Goal: Transaction & Acquisition: Purchase product/service

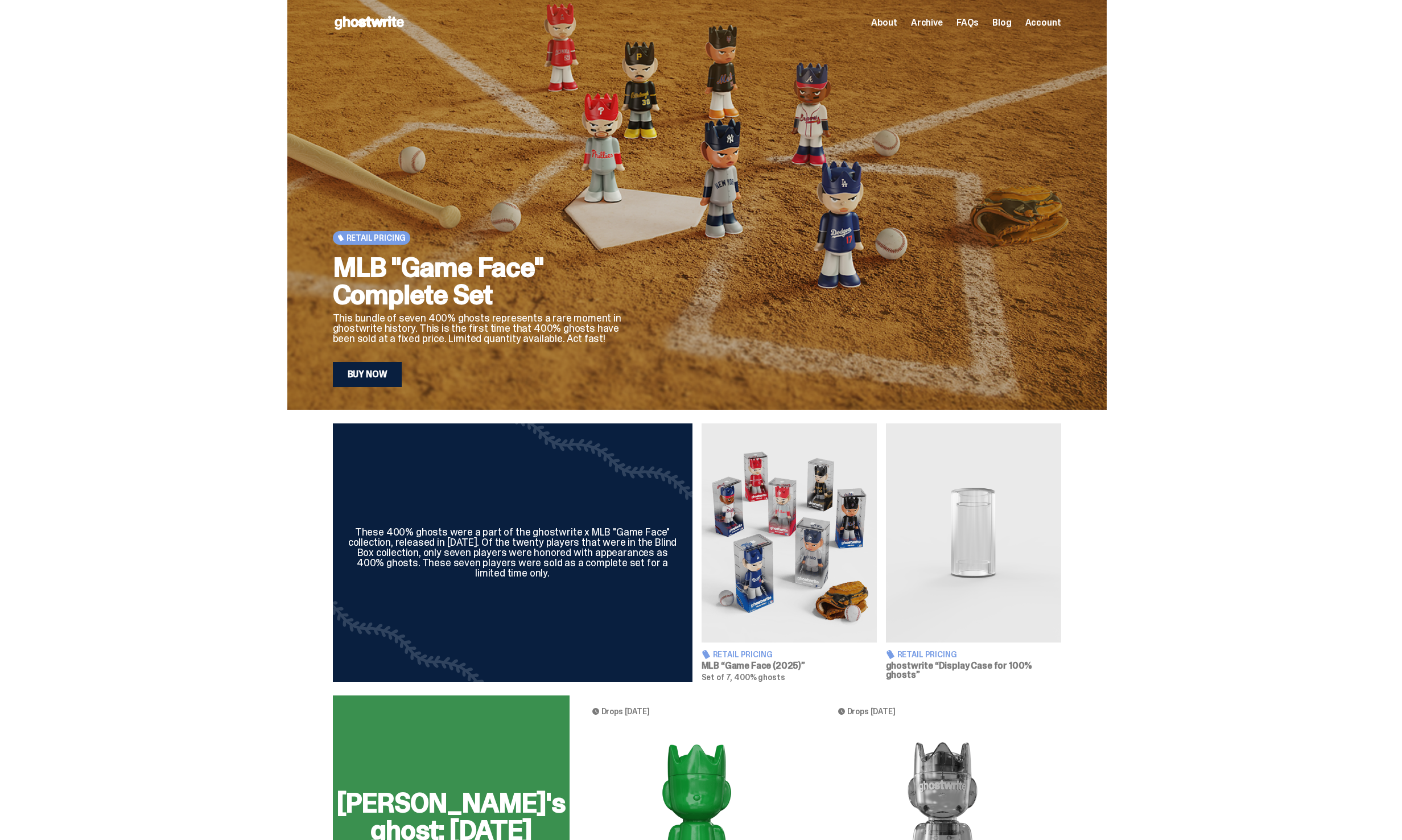
click at [434, 753] on div "Schrödinger's ghost: Sunday Green This upcoming 400% ghost will release on Augu…" at bounding box center [697, 853] width 820 height 317
click at [440, 791] on div "Schrödinger's ghost: Sunday Green This upcoming 400% ghost will release on Augu…" at bounding box center [697, 853] width 820 height 317
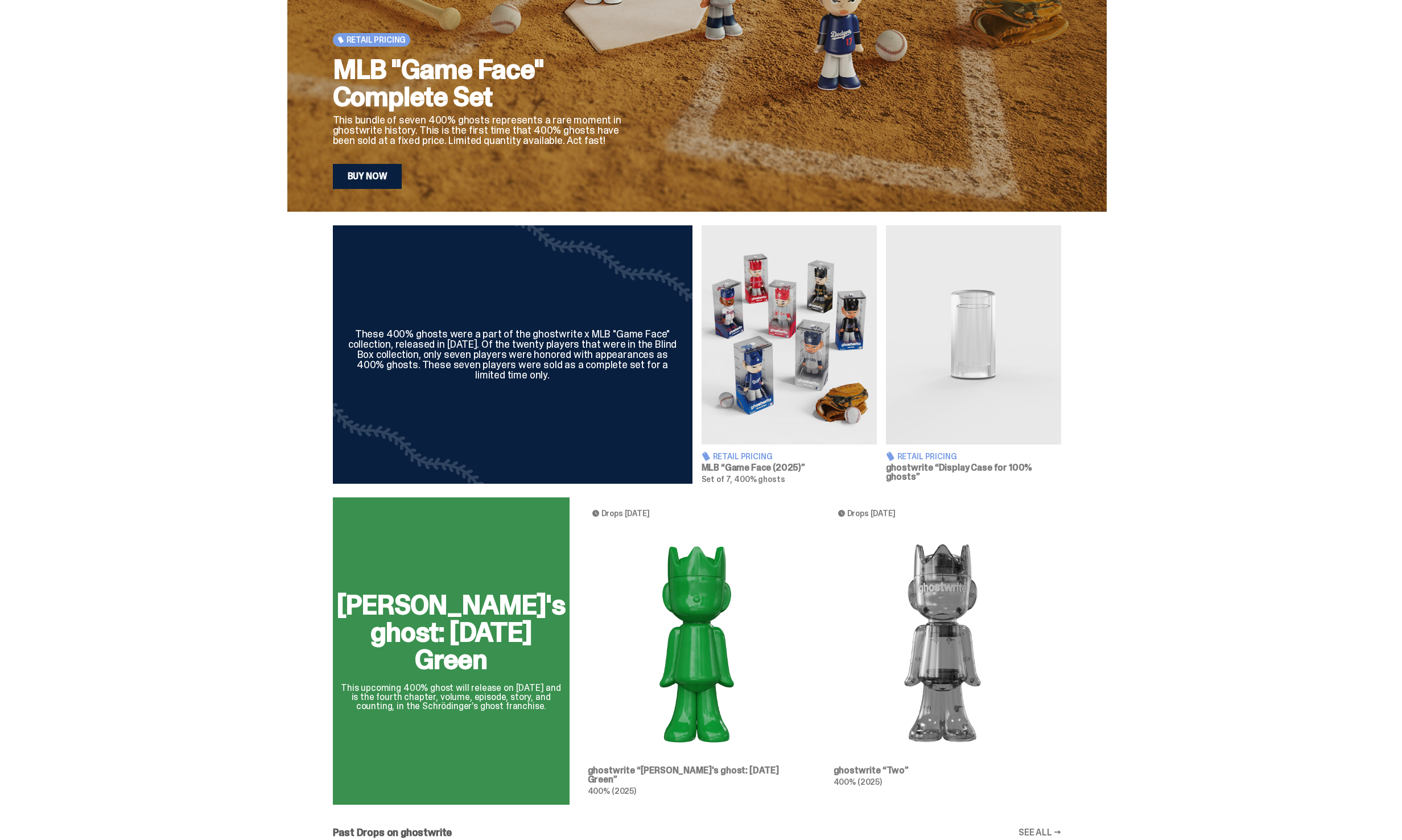
click at [704, 677] on div "Schrödinger's ghost: Sunday Green This upcoming 400% ghost will release on Augu…" at bounding box center [697, 655] width 820 height 317
click at [653, 776] on div "Schrödinger's ghost: Sunday Green This upcoming 400% ghost will release on Augu…" at bounding box center [697, 655] width 820 height 317
click at [653, 772] on div "Schrödinger's ghost: Sunday Green This upcoming 400% ghost will release on Augu…" at bounding box center [697, 655] width 820 height 317
click at [510, 714] on div "Schrödinger's ghost: Sunday Green This upcoming 400% ghost will release on Augu…" at bounding box center [697, 655] width 820 height 317
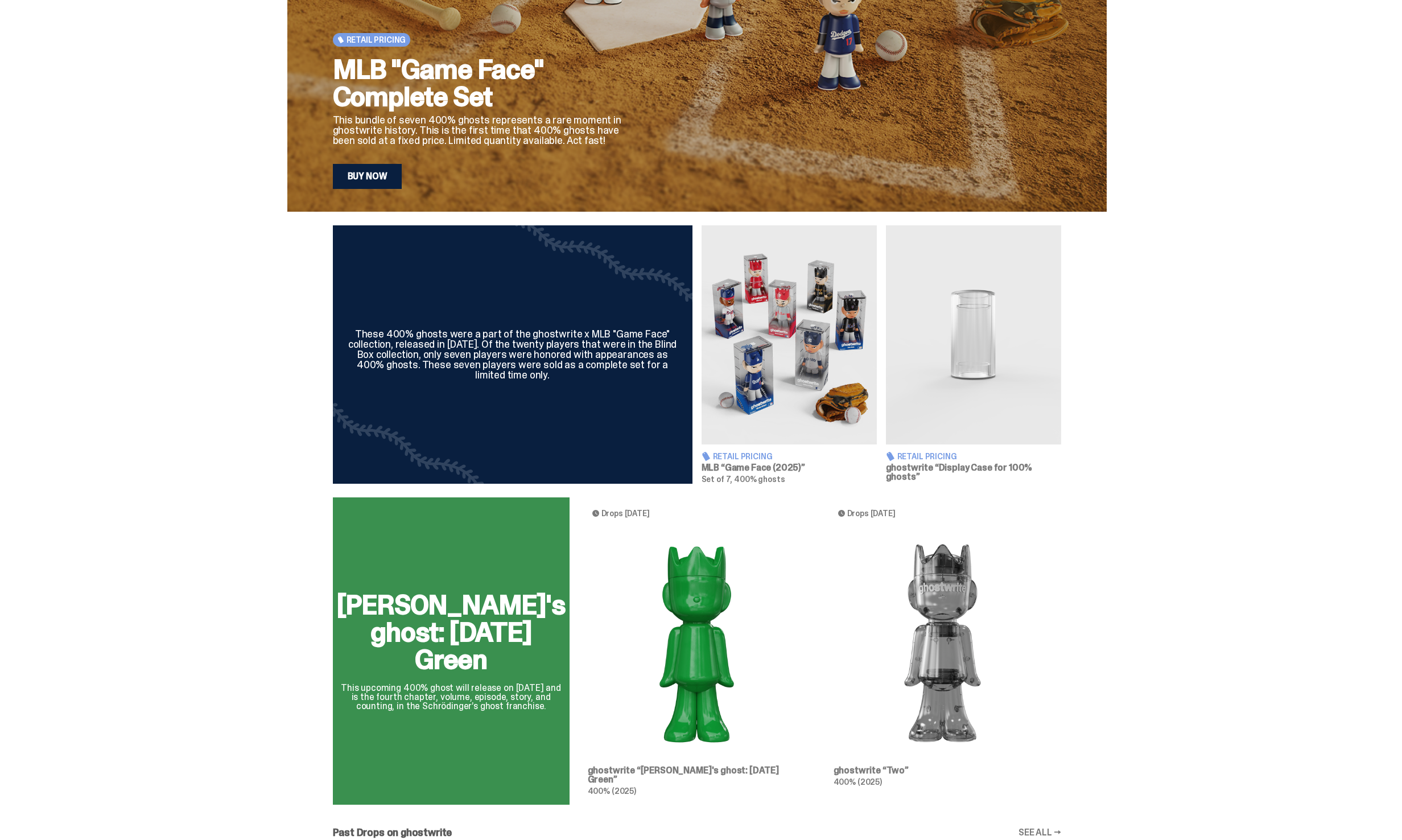
scroll to position [0, 0]
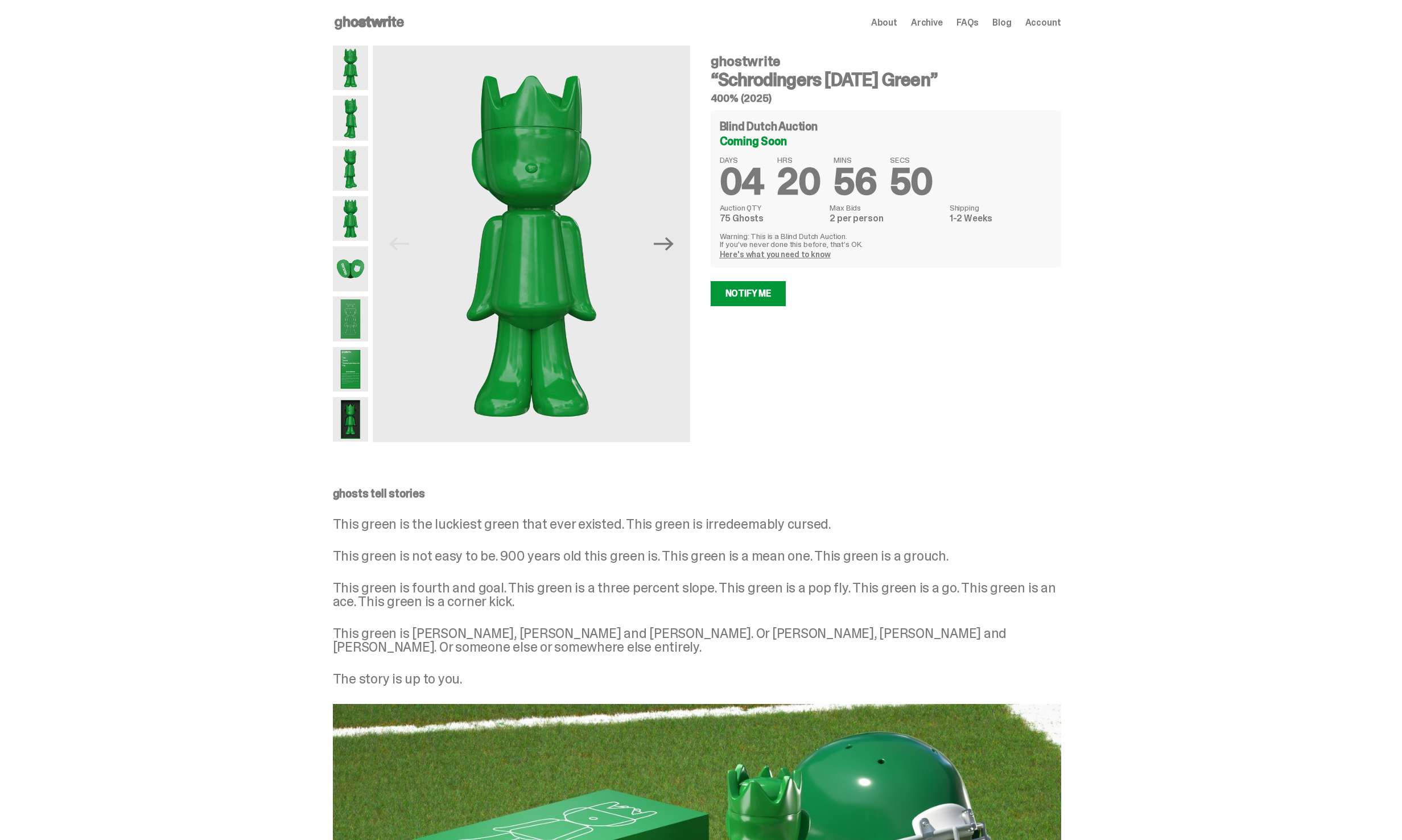
click at [359, 322] on img at bounding box center [350, 319] width 36 height 44
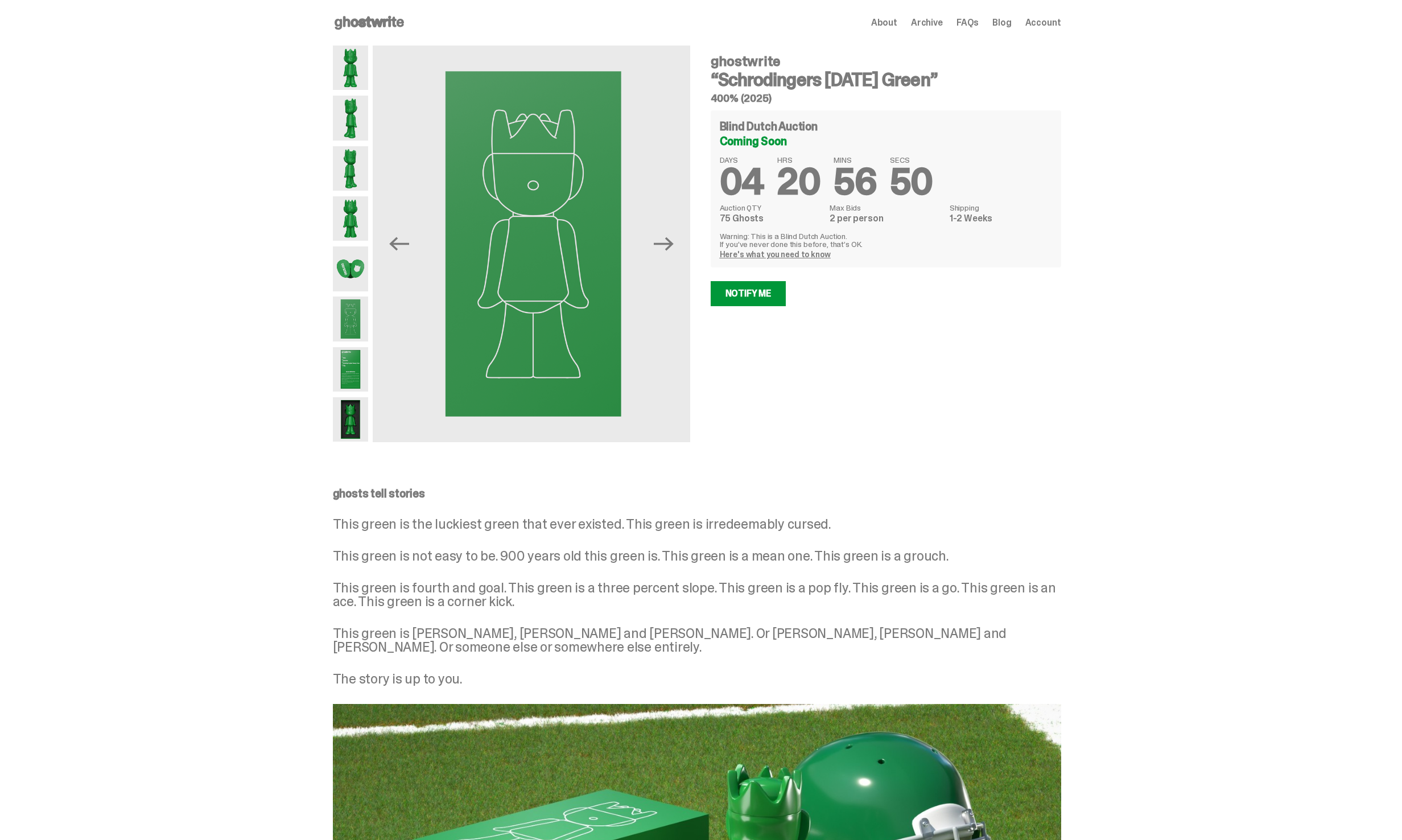
click at [359, 361] on img at bounding box center [350, 369] width 36 height 44
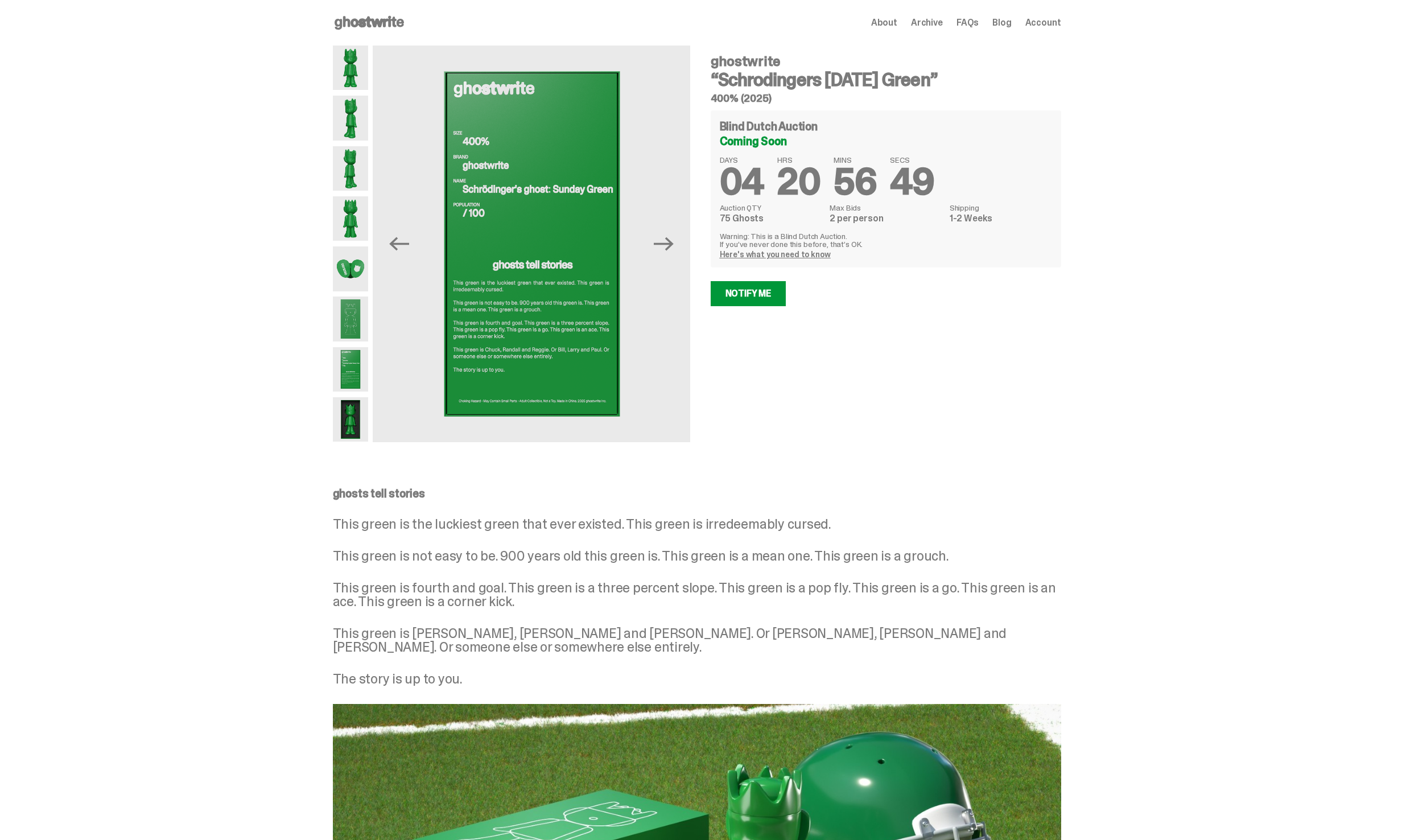
click at [353, 421] on img at bounding box center [350, 419] width 36 height 44
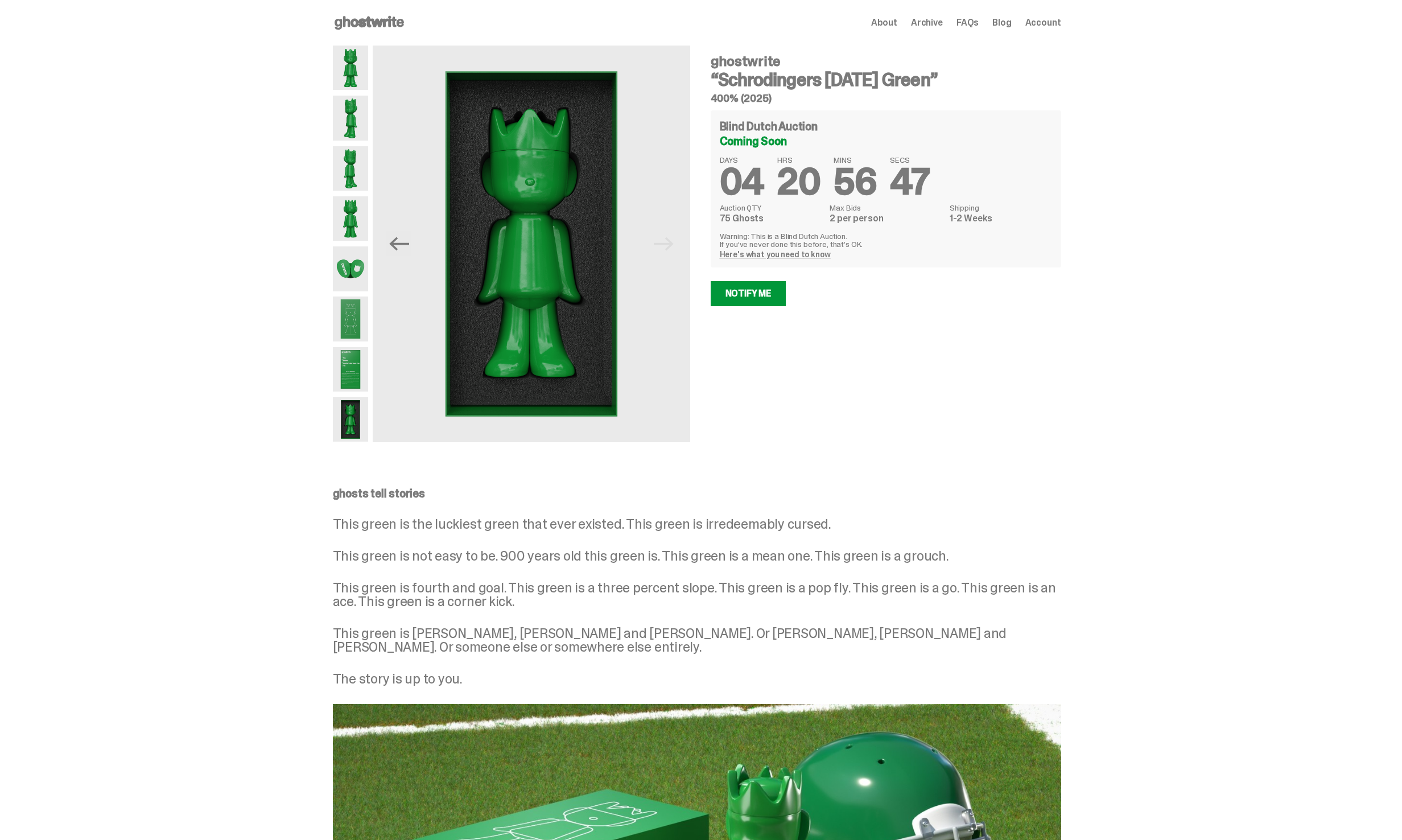
click at [358, 262] on img at bounding box center [350, 269] width 36 height 44
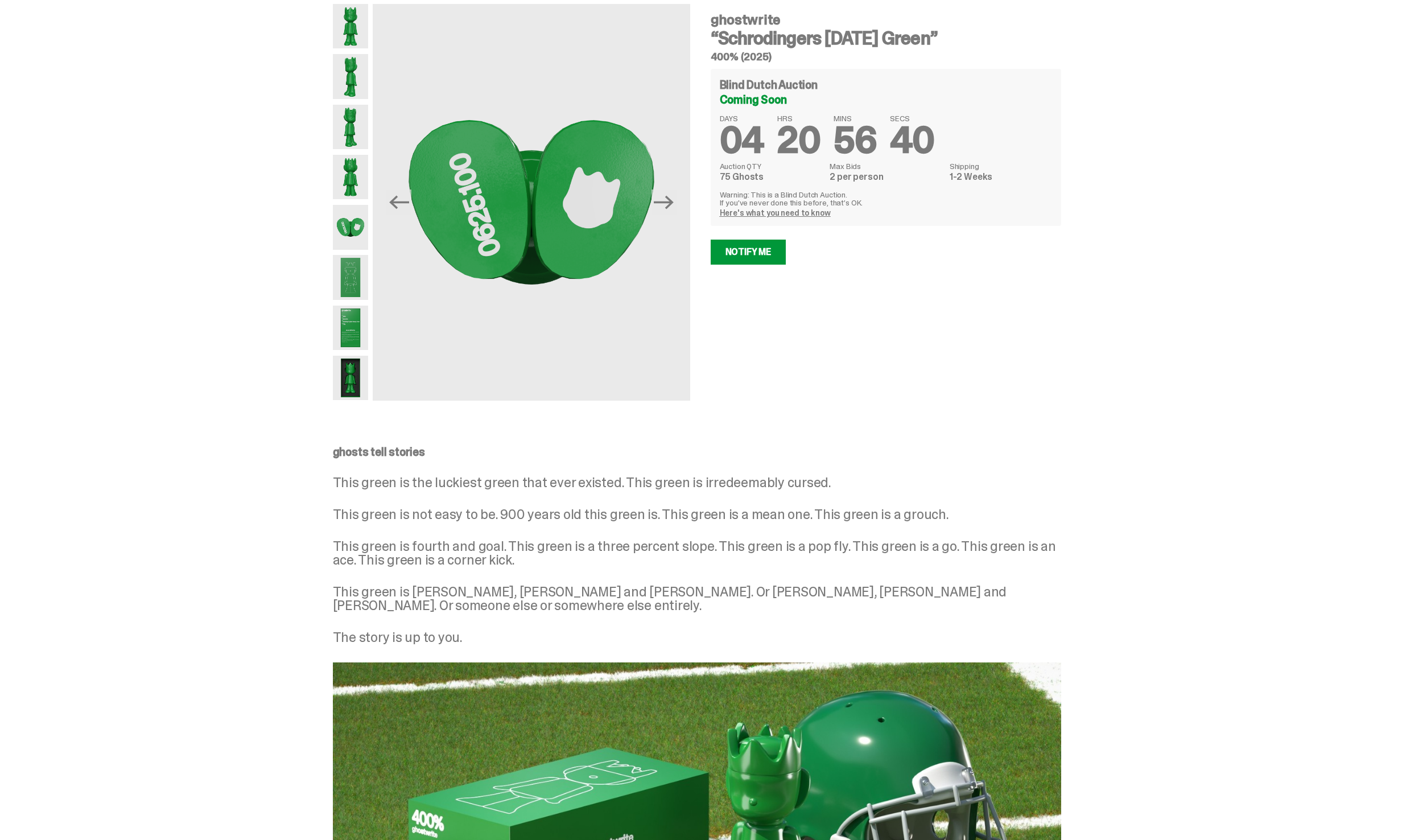
scroll to position [45, 0]
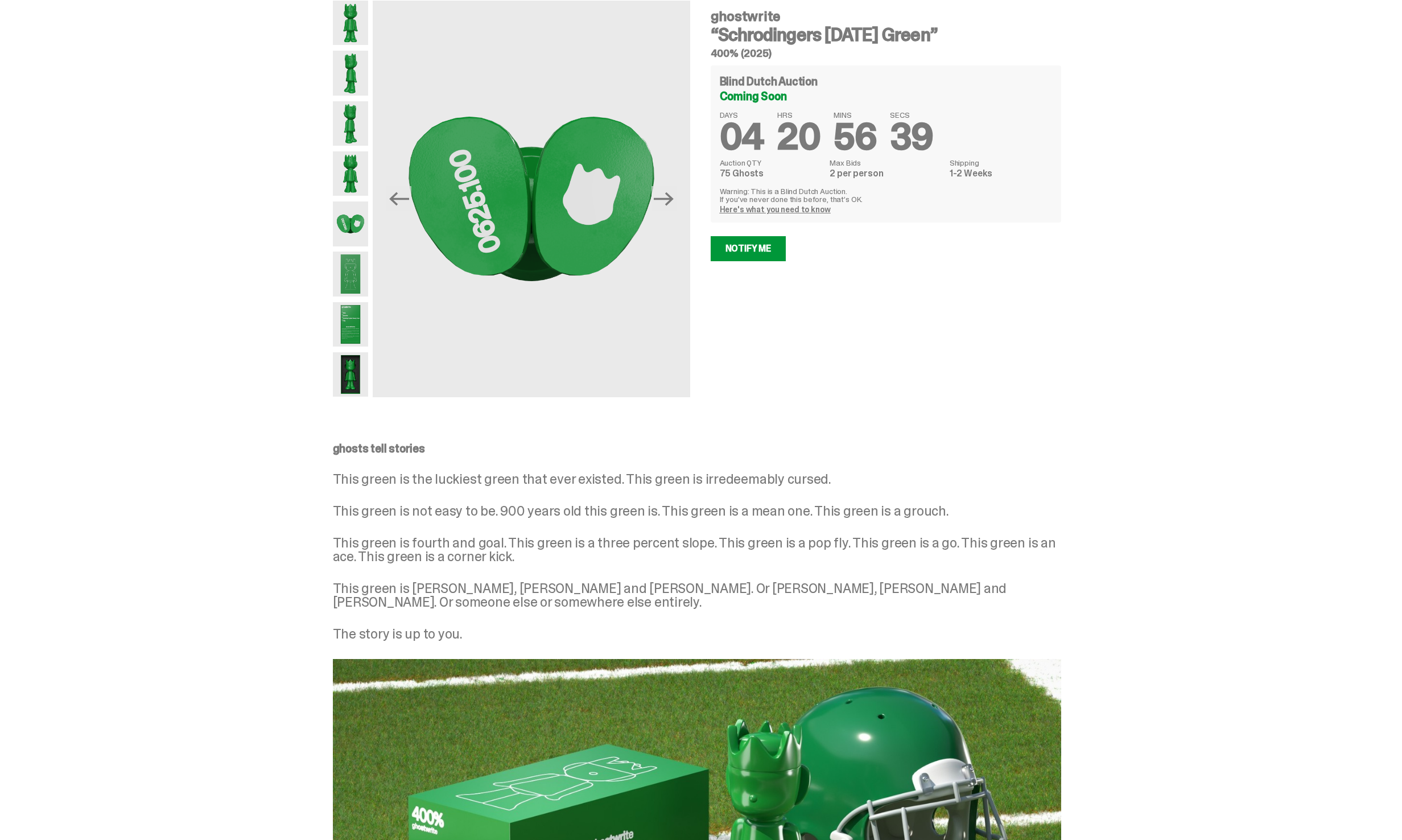
click at [359, 167] on img at bounding box center [350, 174] width 36 height 44
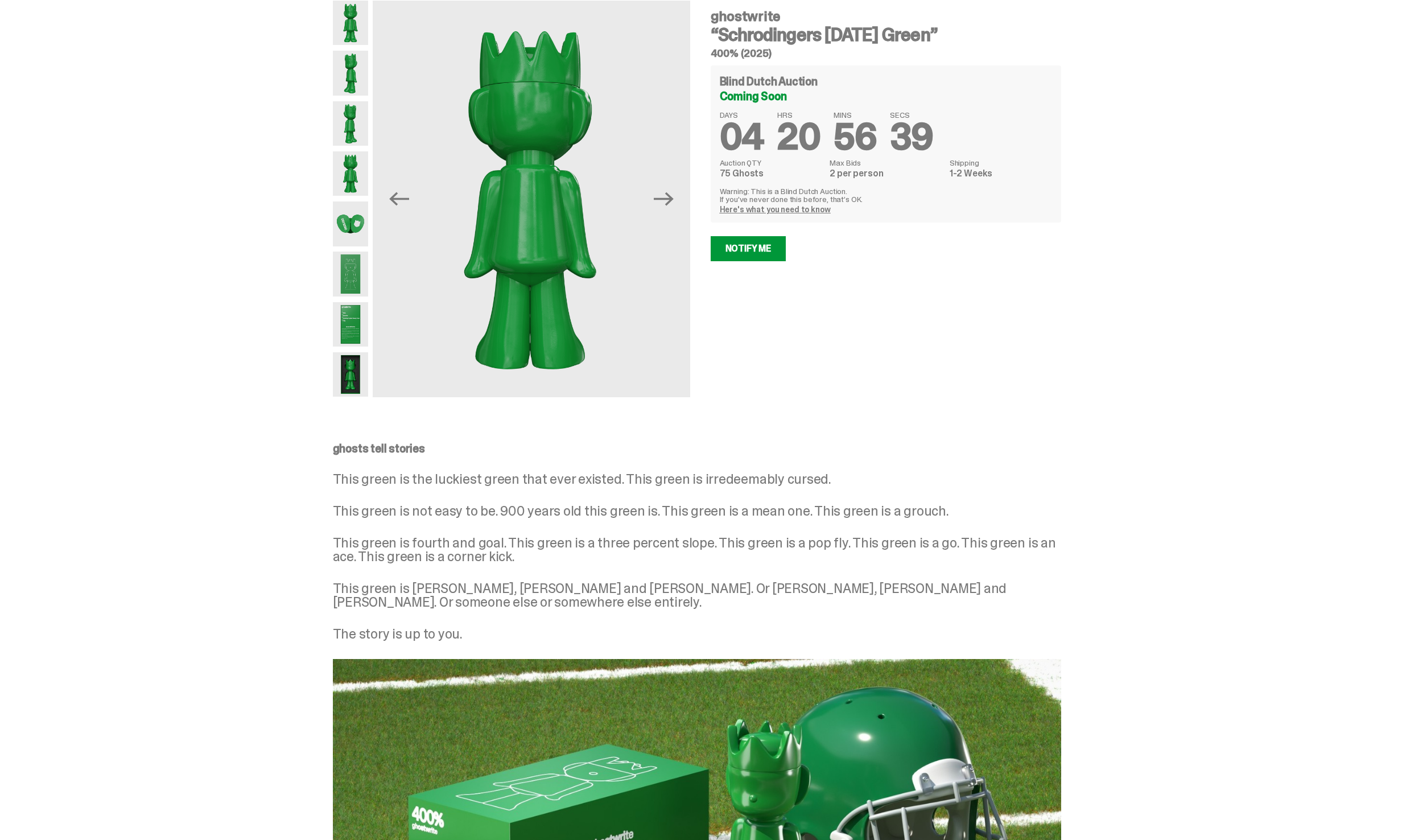
click at [354, 234] on img at bounding box center [350, 224] width 36 height 44
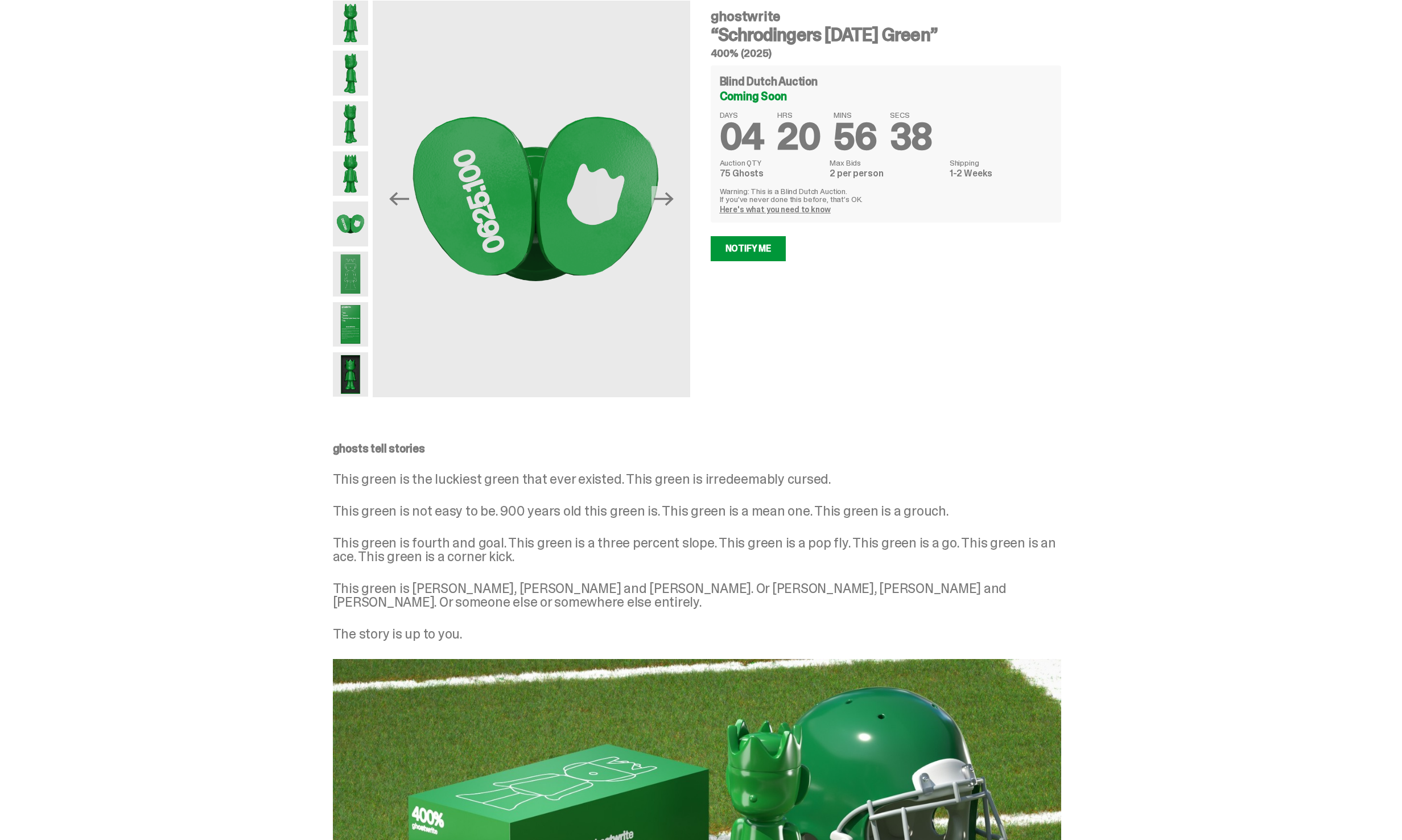
click at [352, 270] on img at bounding box center [350, 273] width 36 height 44
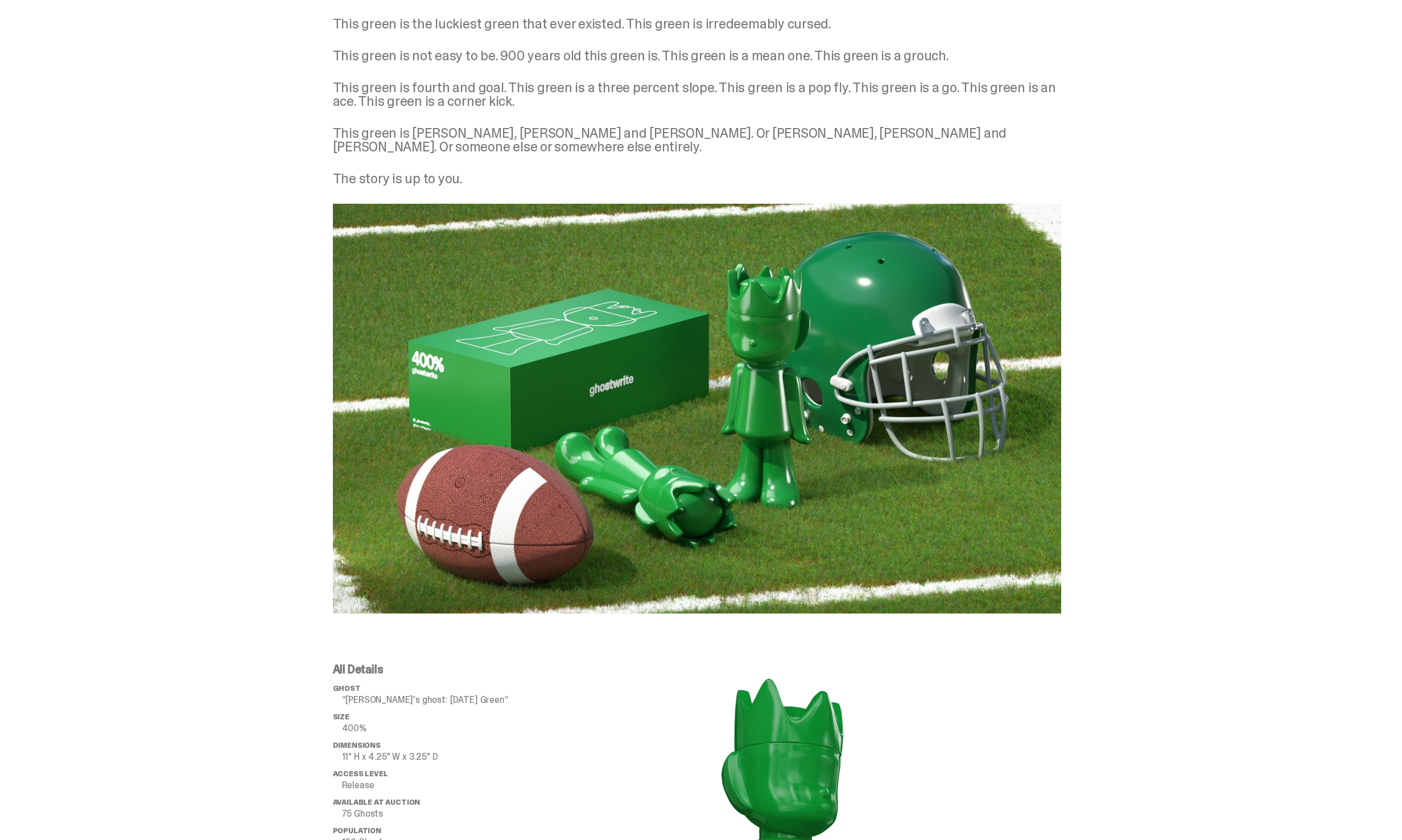
scroll to position [625, 0]
